Goal: Information Seeking & Learning: Find specific page/section

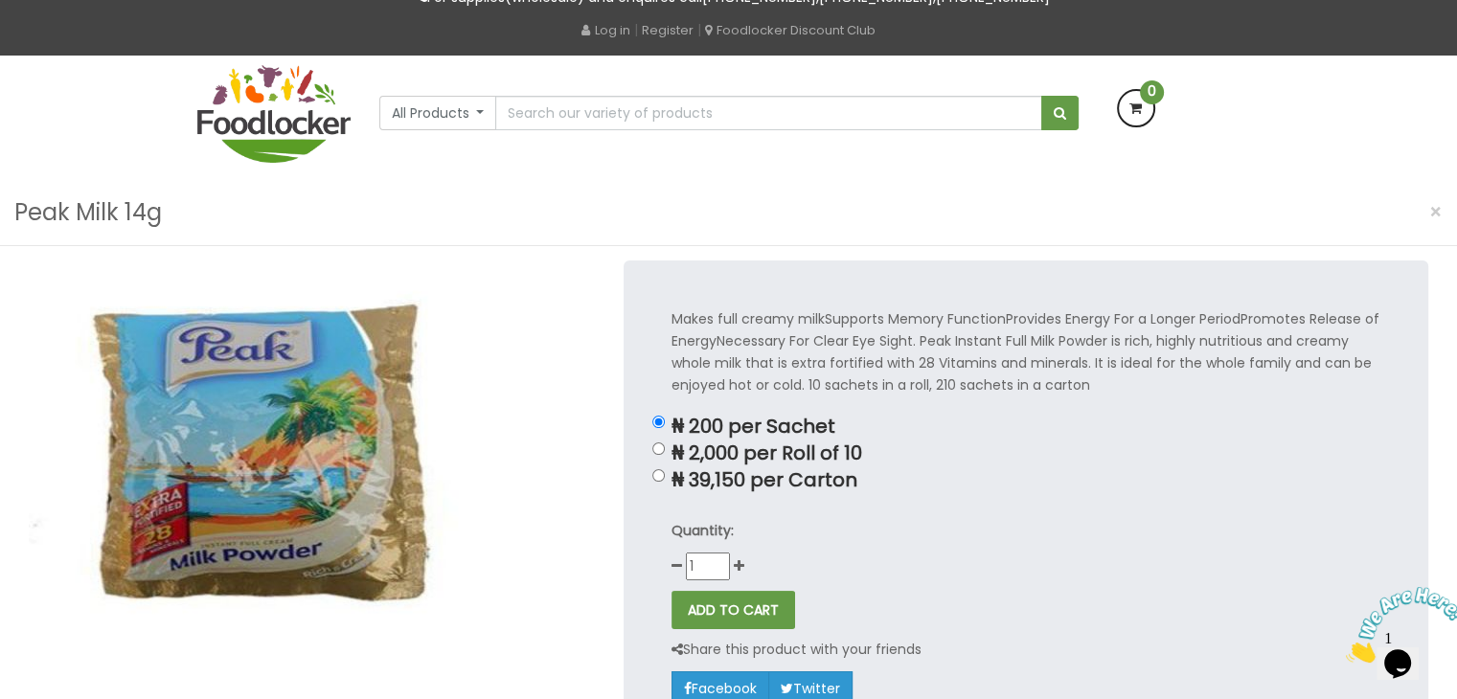
scroll to position [76, 0]
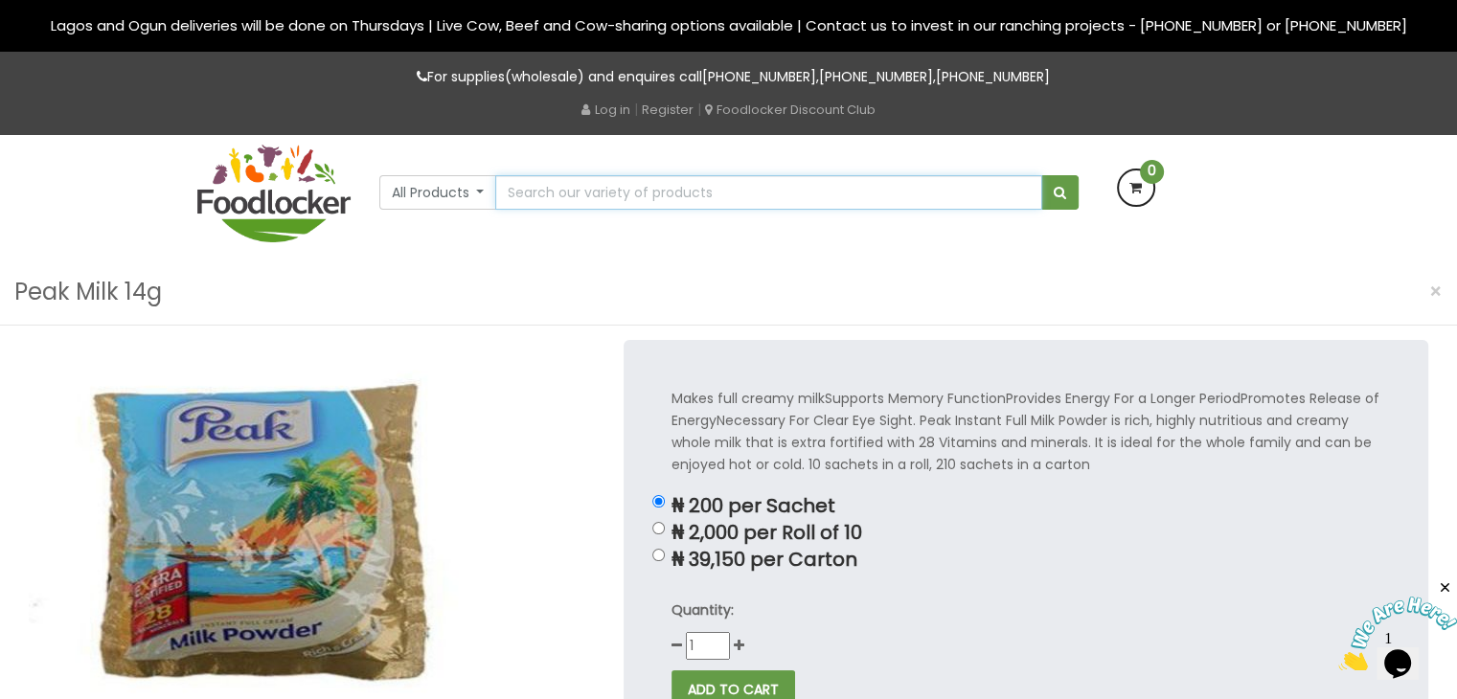
click at [621, 193] on input "text" at bounding box center [768, 192] width 546 height 34
type input "powdered milk sachets"
click at [1041, 175] on button "submit" at bounding box center [1059, 192] width 37 height 34
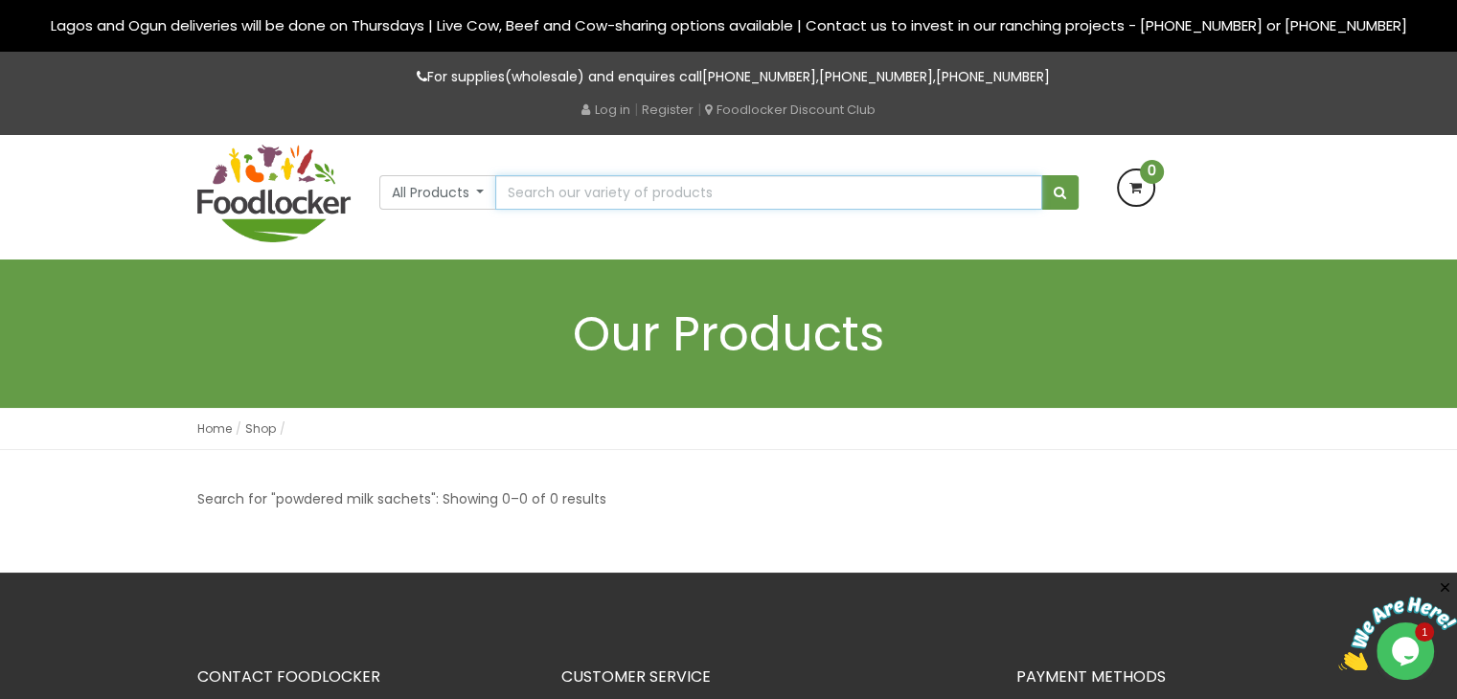
click at [622, 189] on input "text" at bounding box center [768, 192] width 546 height 34
type input "peak milk"
click at [1041, 175] on button "submit" at bounding box center [1059, 192] width 37 height 34
click at [622, 189] on input "text" at bounding box center [768, 192] width 546 height 34
click at [475, 192] on button "All Products" at bounding box center [438, 192] width 118 height 34
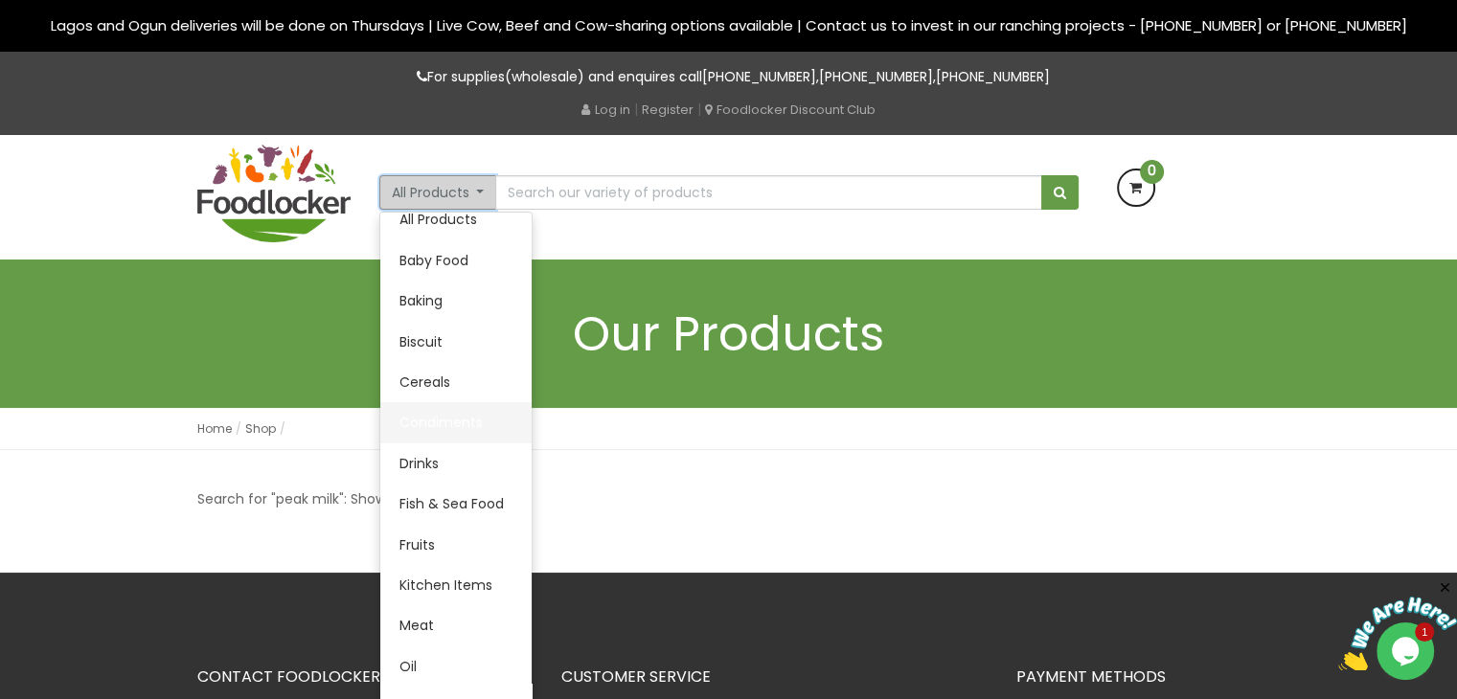
scroll to position [17, 0]
click at [464, 479] on link "Drinks" at bounding box center [455, 464] width 151 height 40
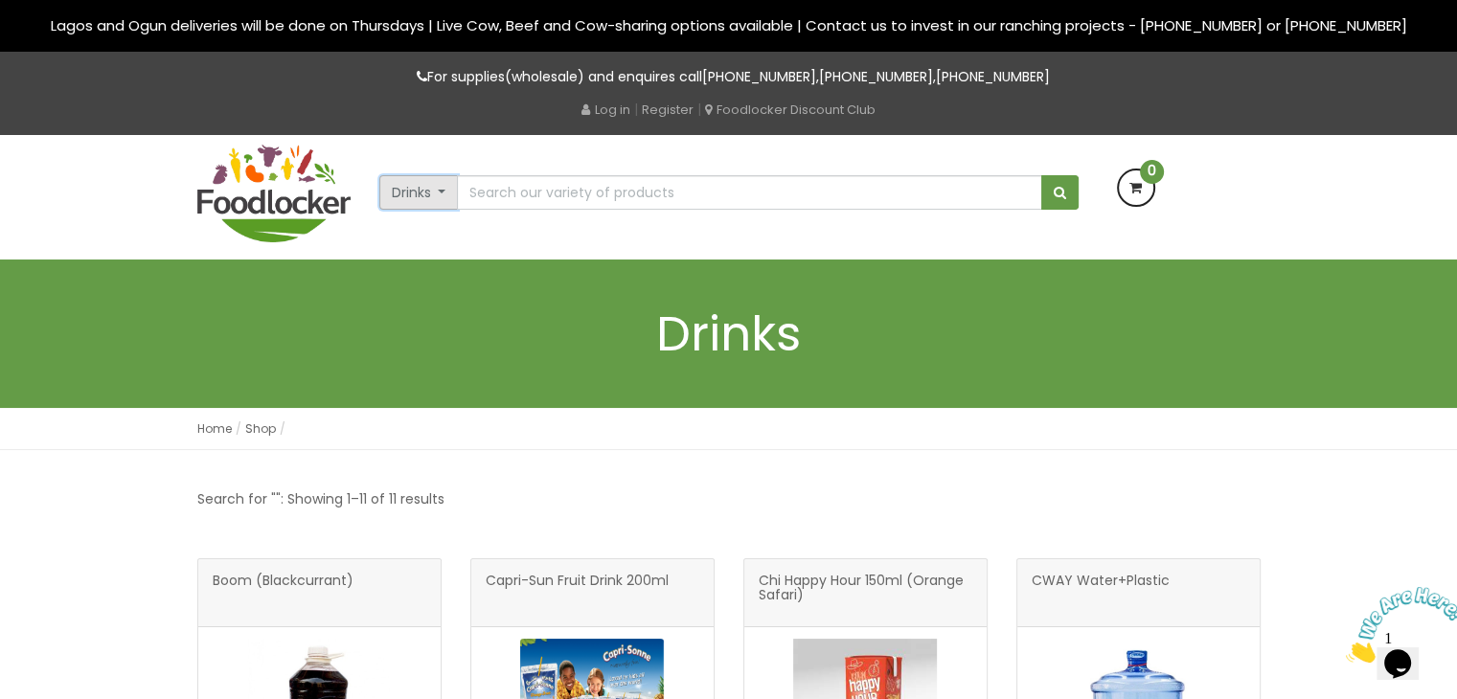
click at [441, 184] on button "Drinks" at bounding box center [418, 192] width 79 height 34
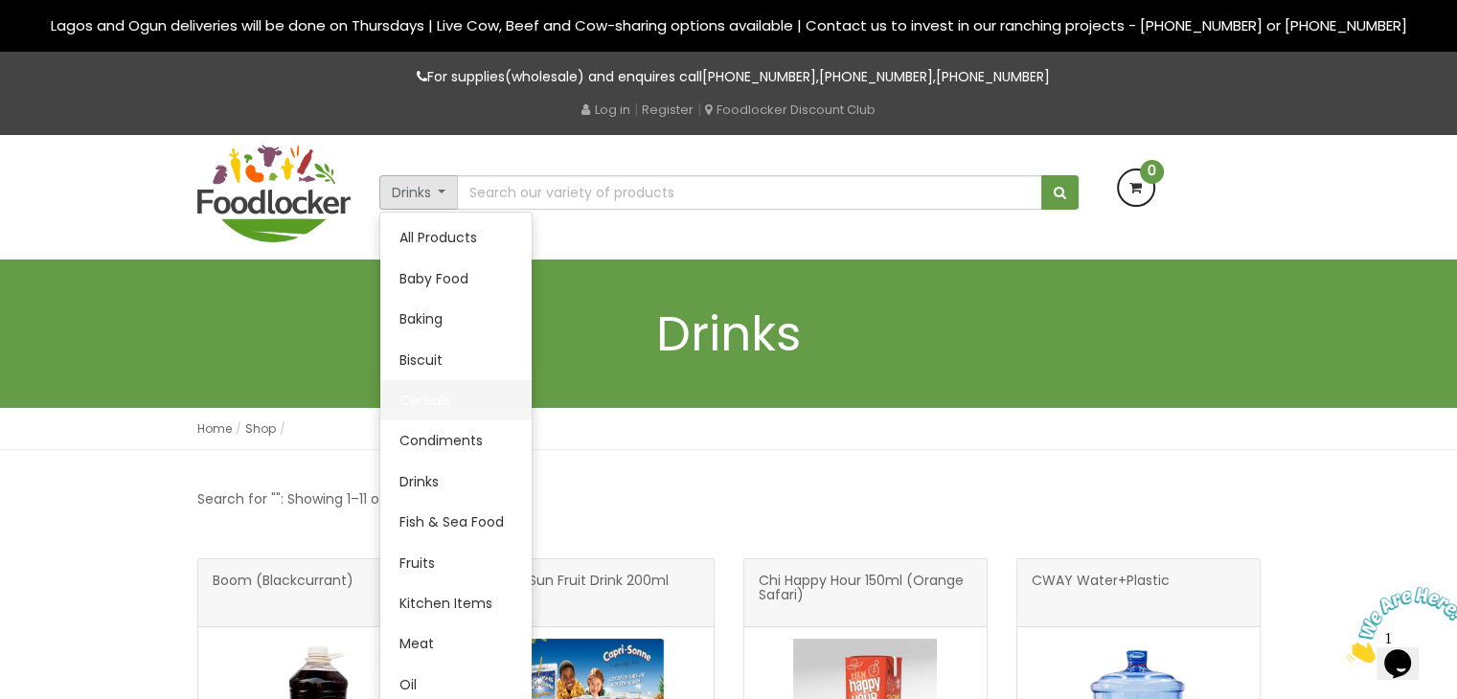
click at [437, 401] on link "Cereals" at bounding box center [455, 400] width 151 height 40
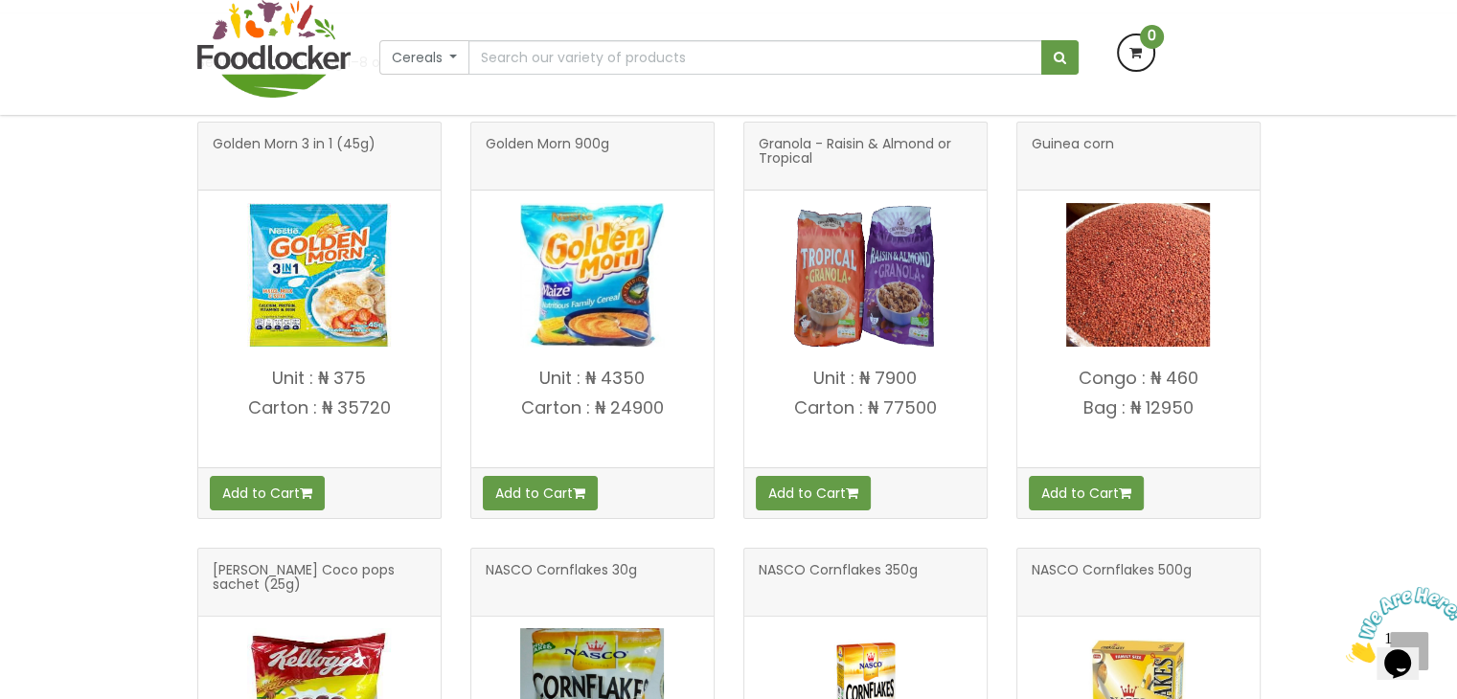
scroll to position [303, 0]
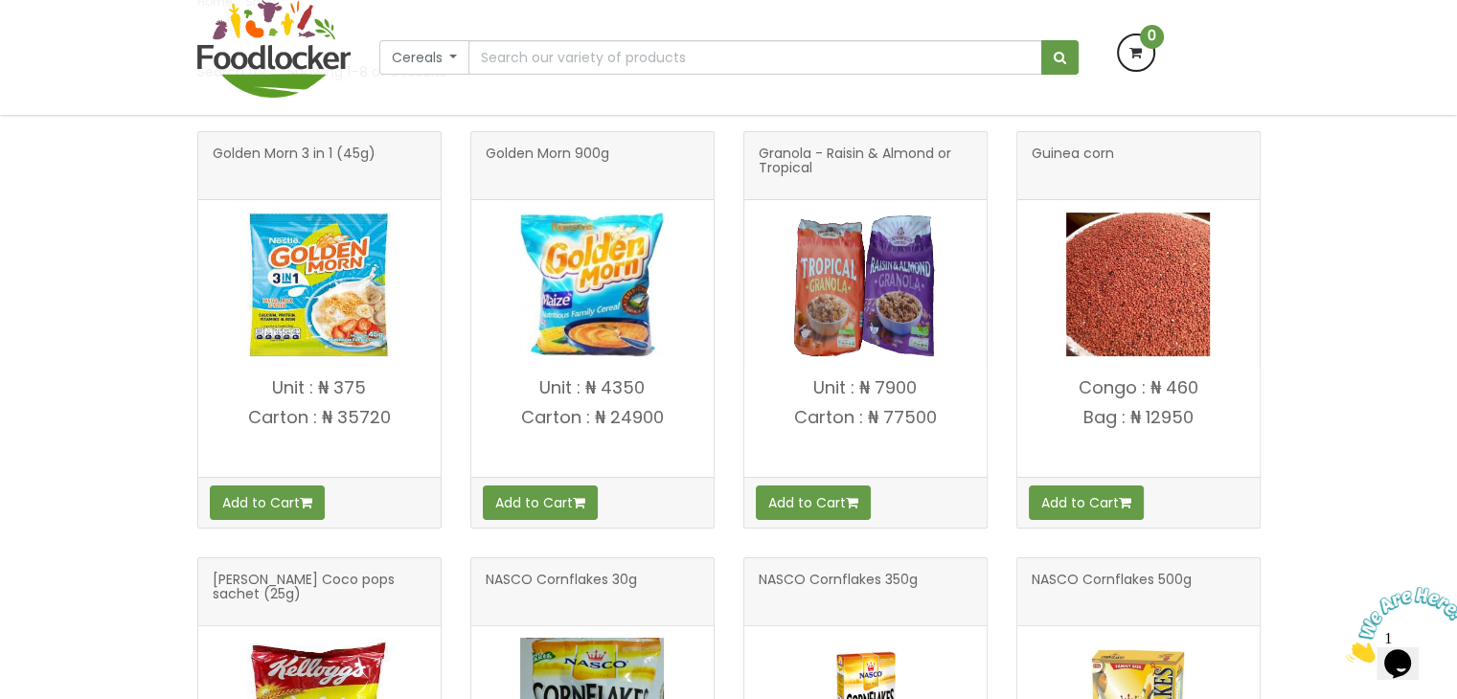
click at [331, 304] on img at bounding box center [319, 285] width 144 height 144
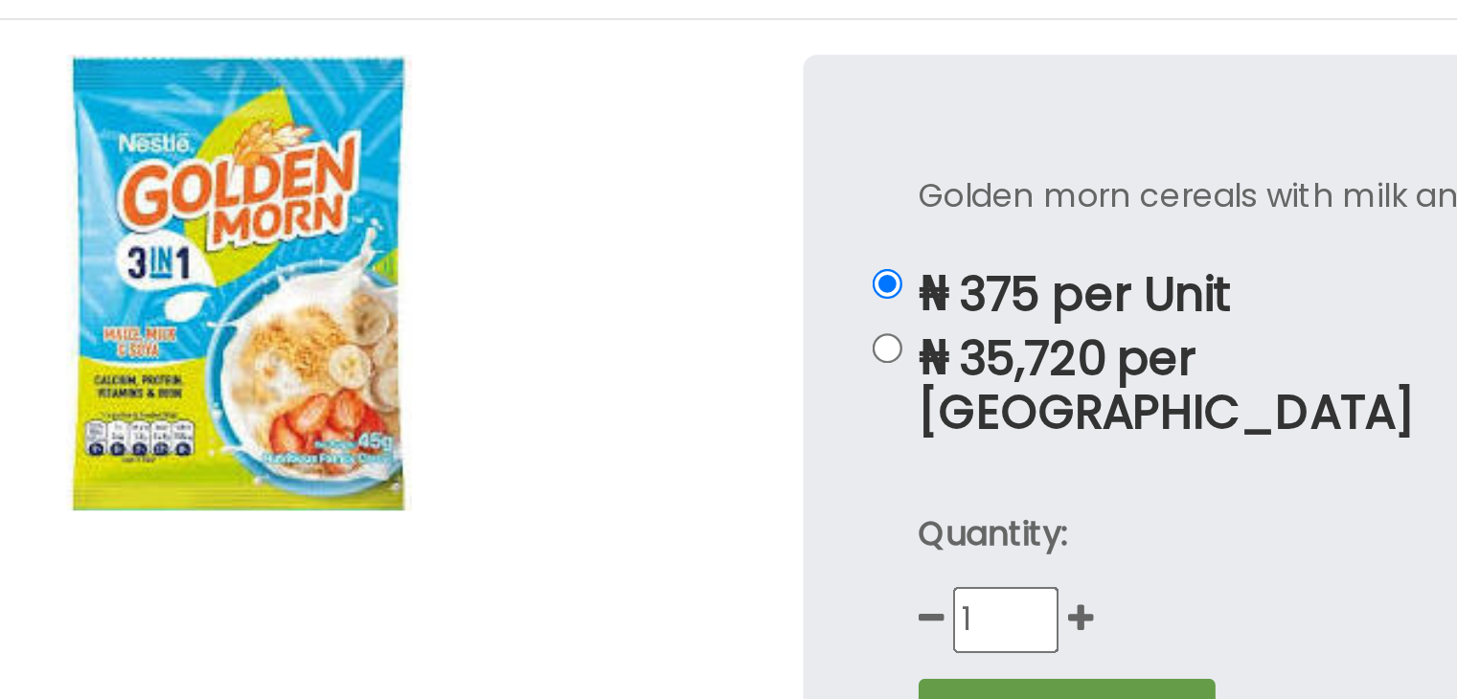
scroll to position [301, 0]
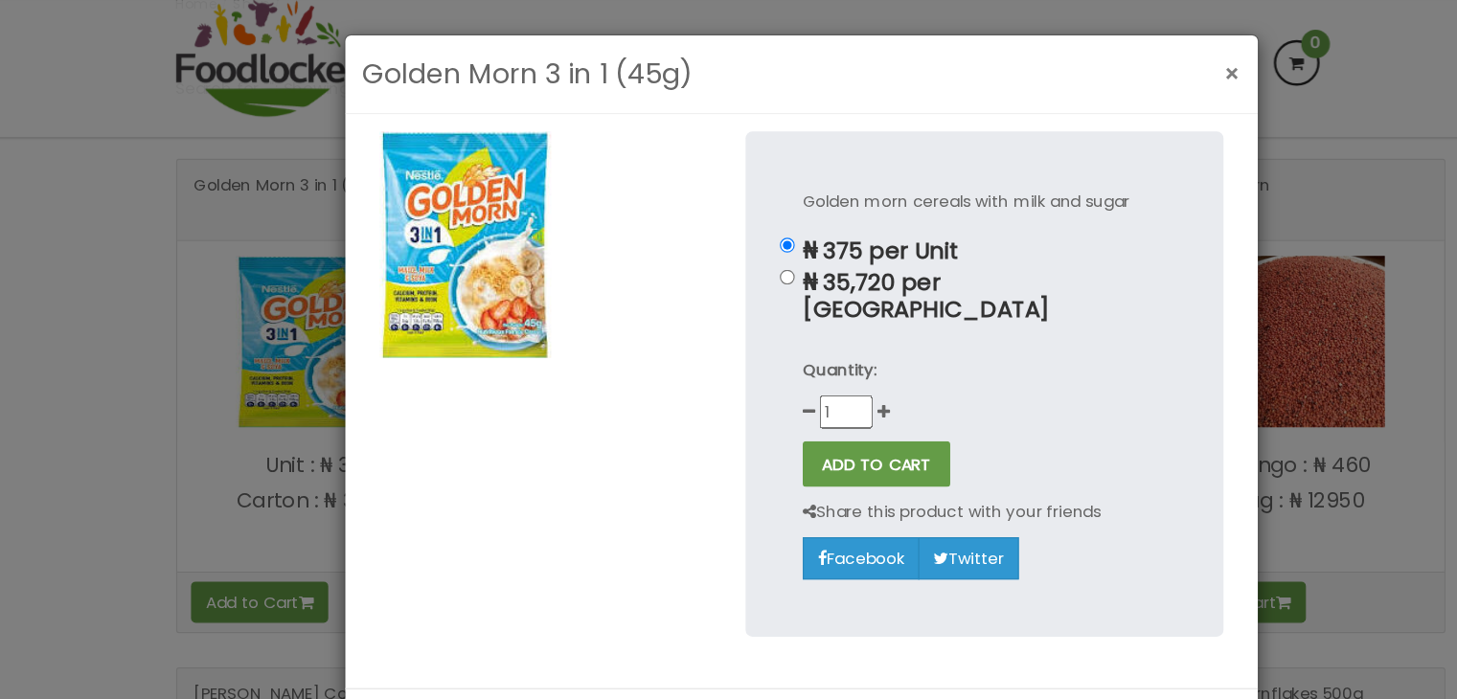
click at [1076, 62] on span "×" at bounding box center [1082, 62] width 13 height 28
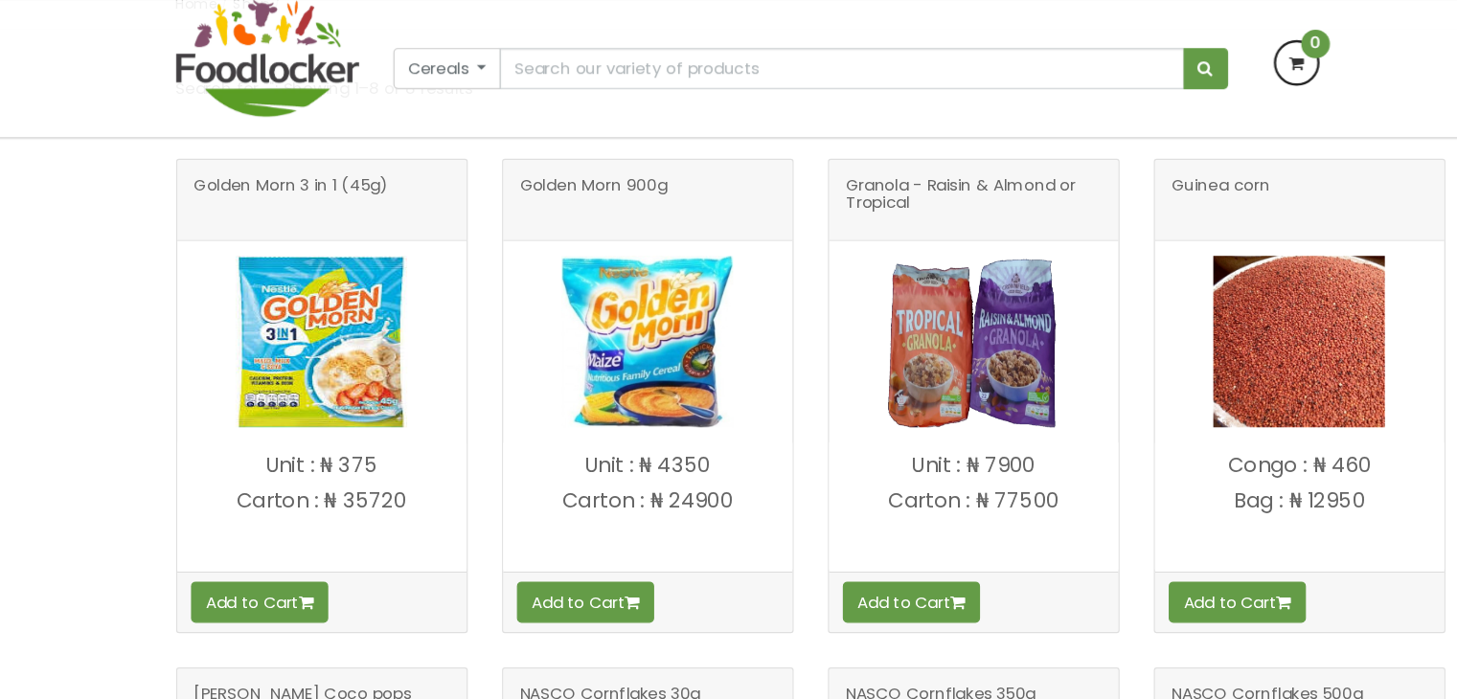
click at [612, 283] on img at bounding box center [592, 287] width 144 height 144
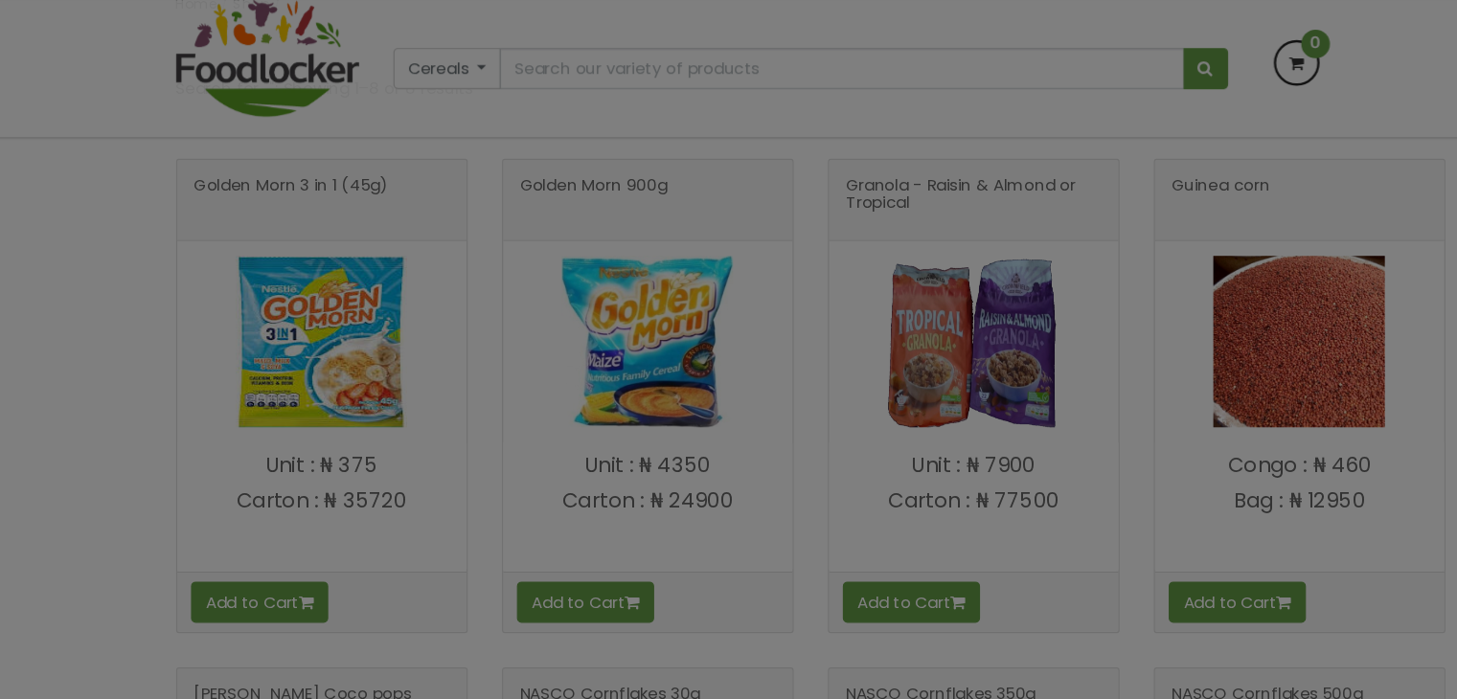
click at [612, 283] on body "Lagos and Ogun deliveries will be done on Thursdays | Live Cow, Beef and Cow-sh…" at bounding box center [728, 611] width 1457 height 1824
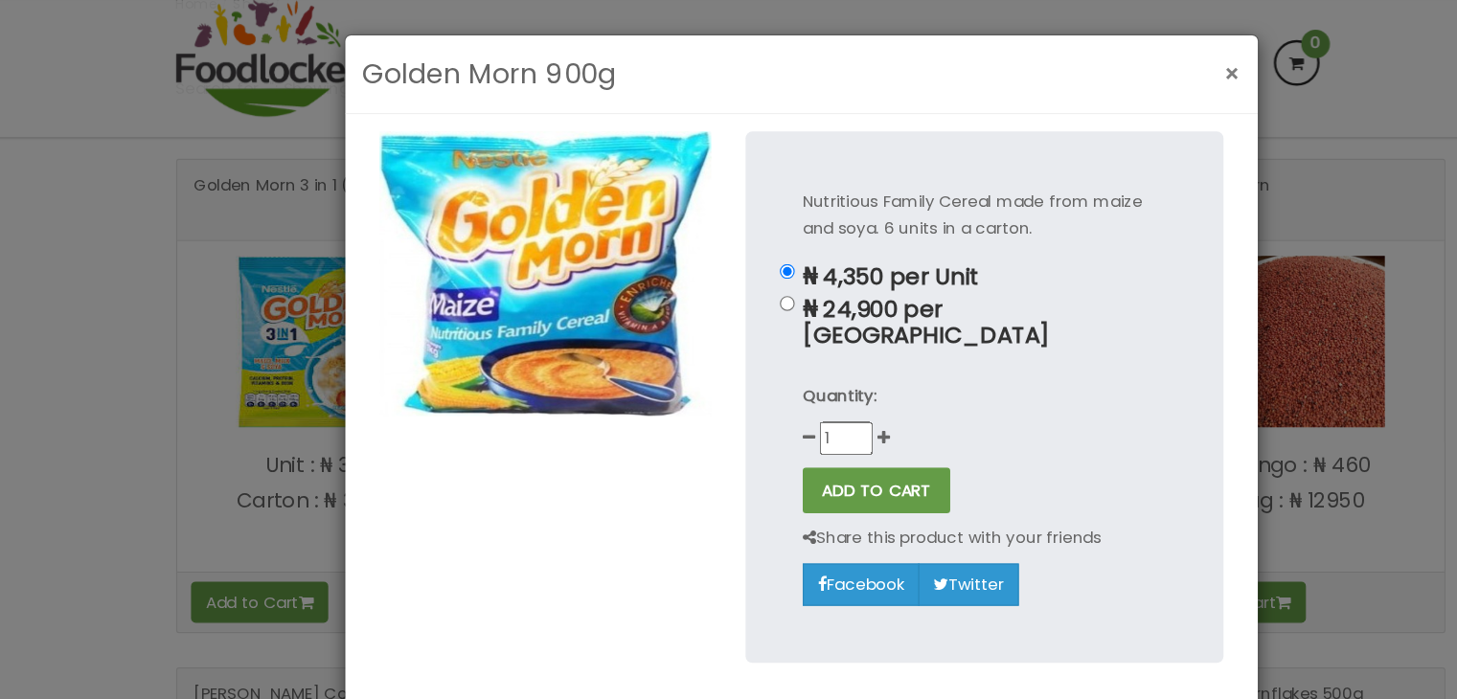
click at [1080, 61] on span "×" at bounding box center [1082, 62] width 13 height 28
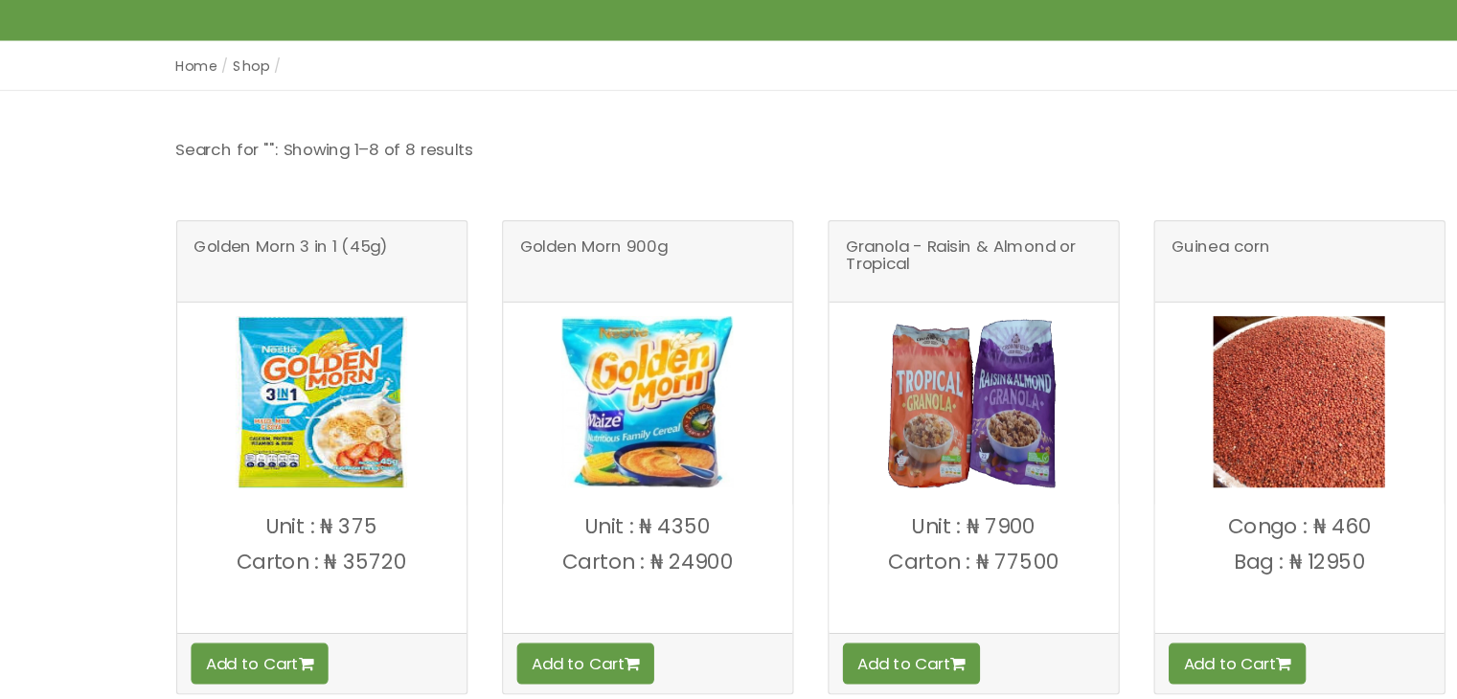
scroll to position [0, 0]
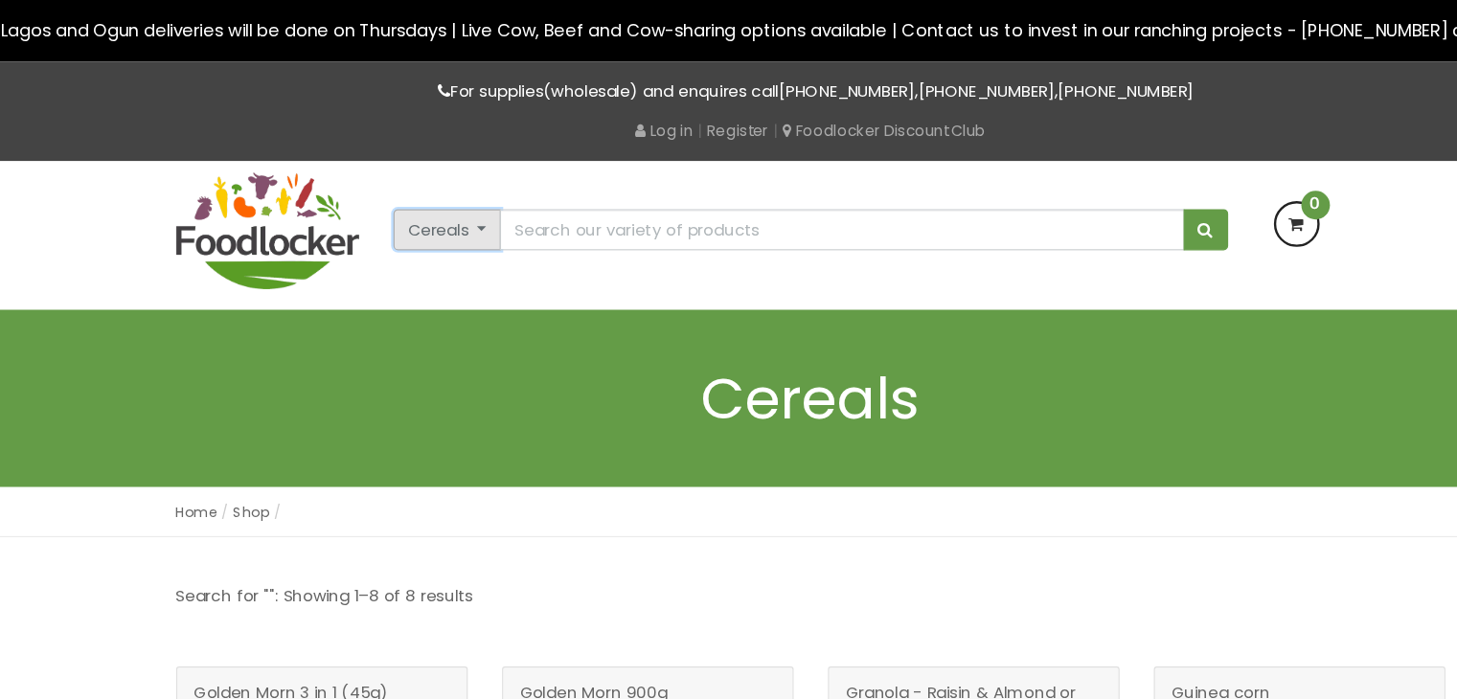
click at [450, 189] on button "Cereals" at bounding box center [424, 192] width 91 height 34
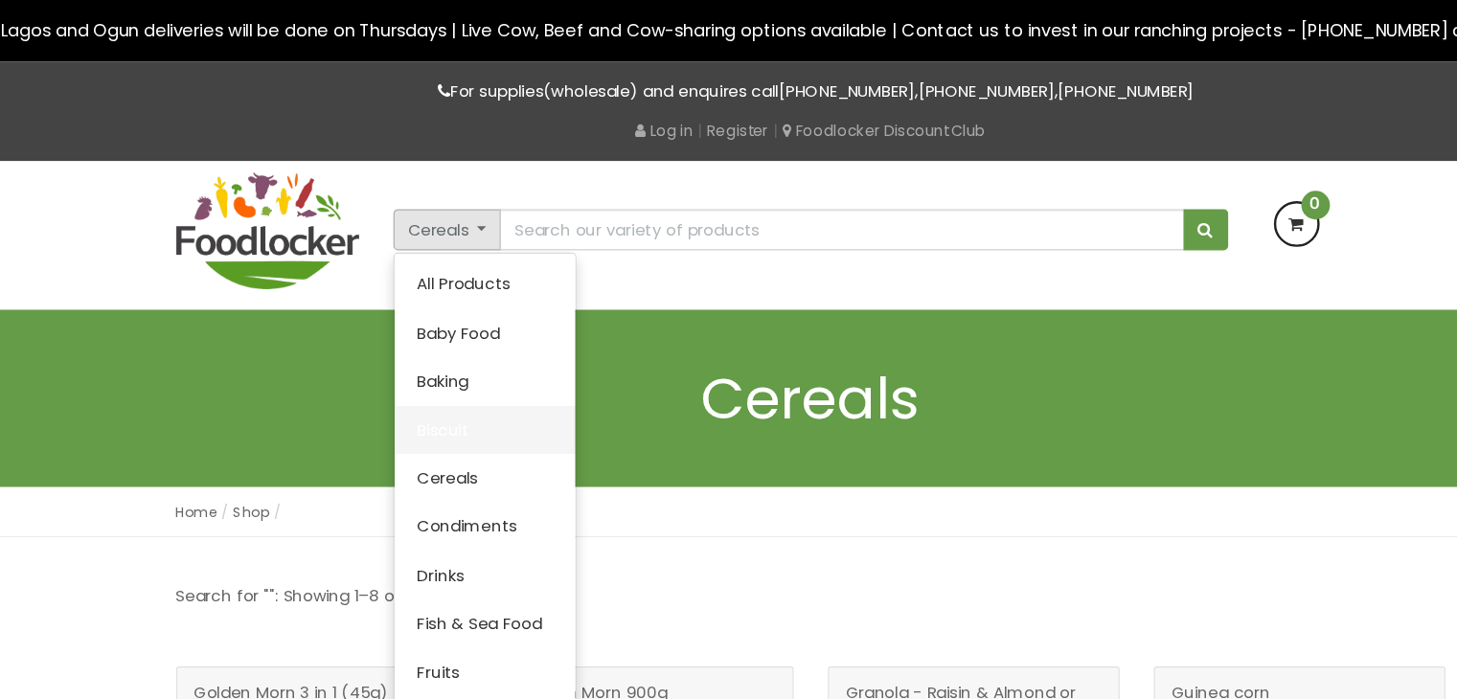
click at [435, 354] on link "Biscuit" at bounding box center [455, 360] width 151 height 40
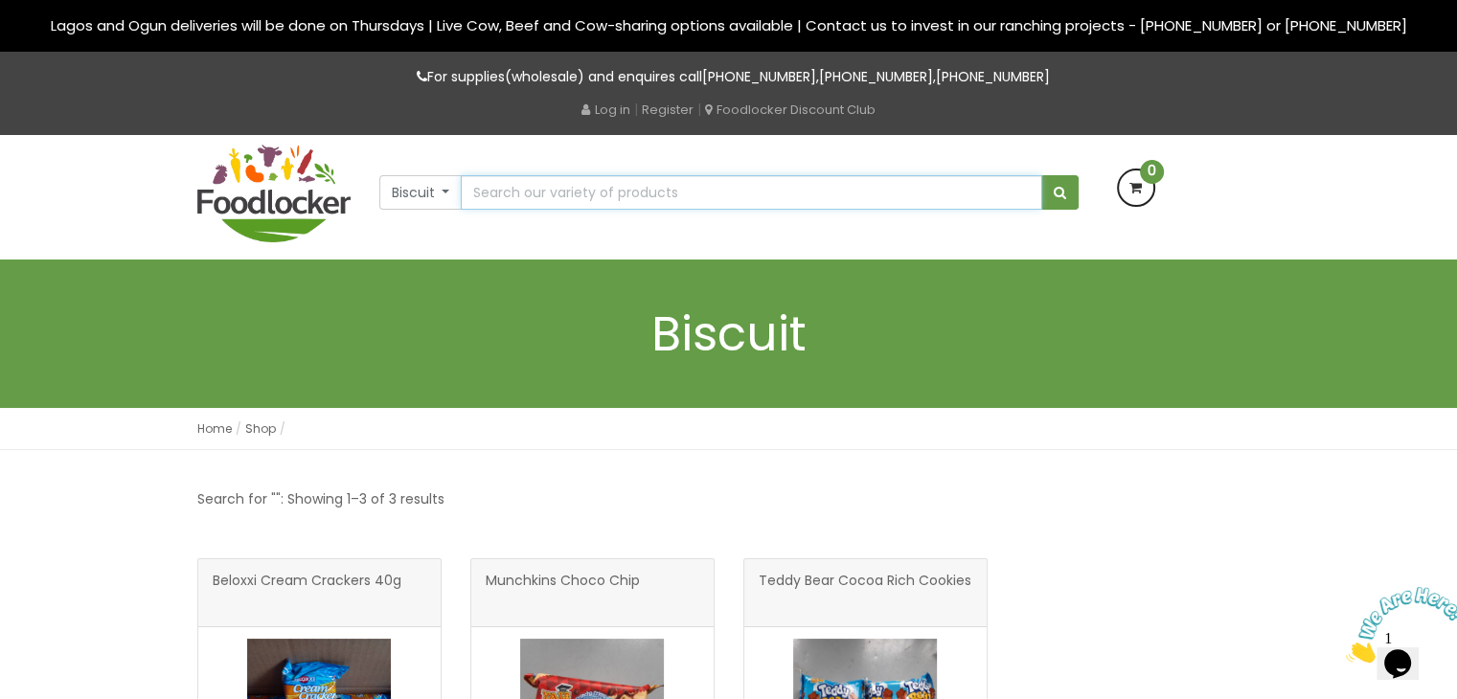
click at [527, 192] on input "text" at bounding box center [751, 192] width 580 height 34
type input "box of biscuits"
click at [1041, 175] on button "submit" at bounding box center [1059, 192] width 37 height 34
